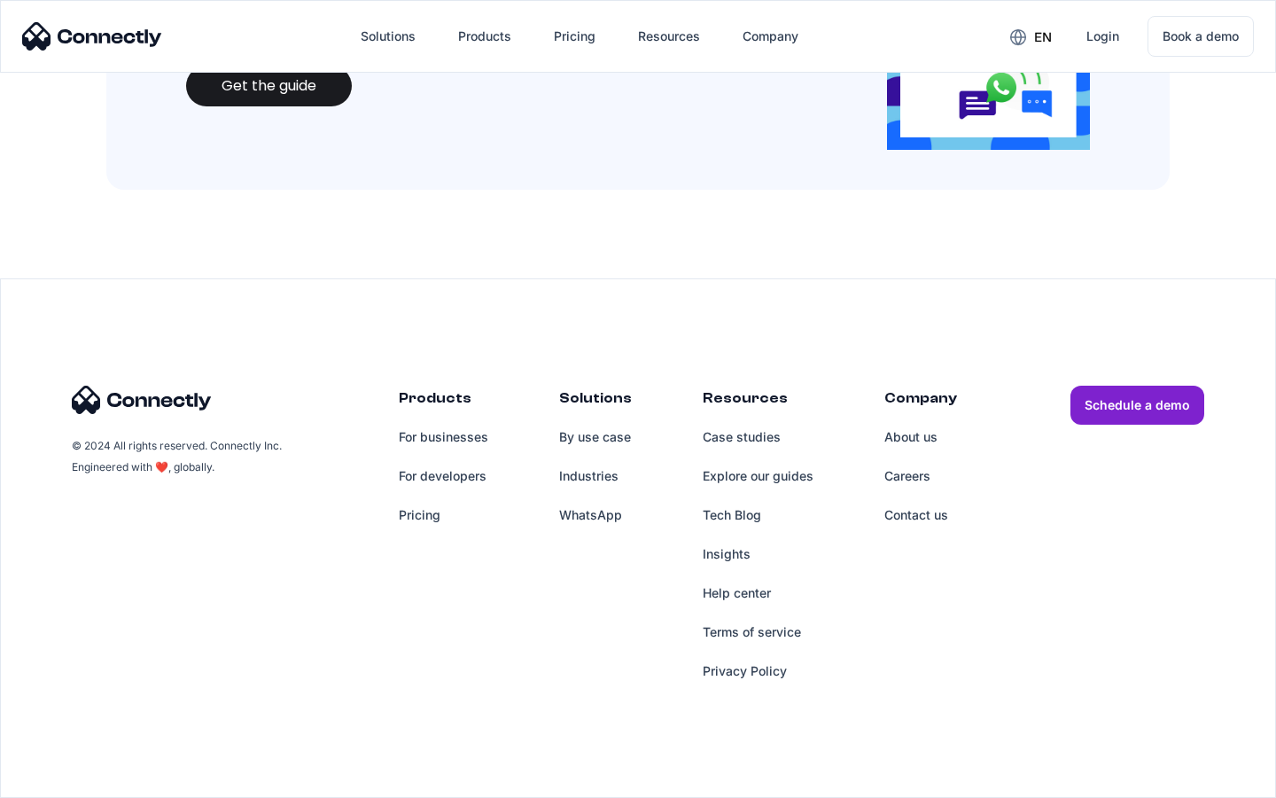
scroll to position [1927, 0]
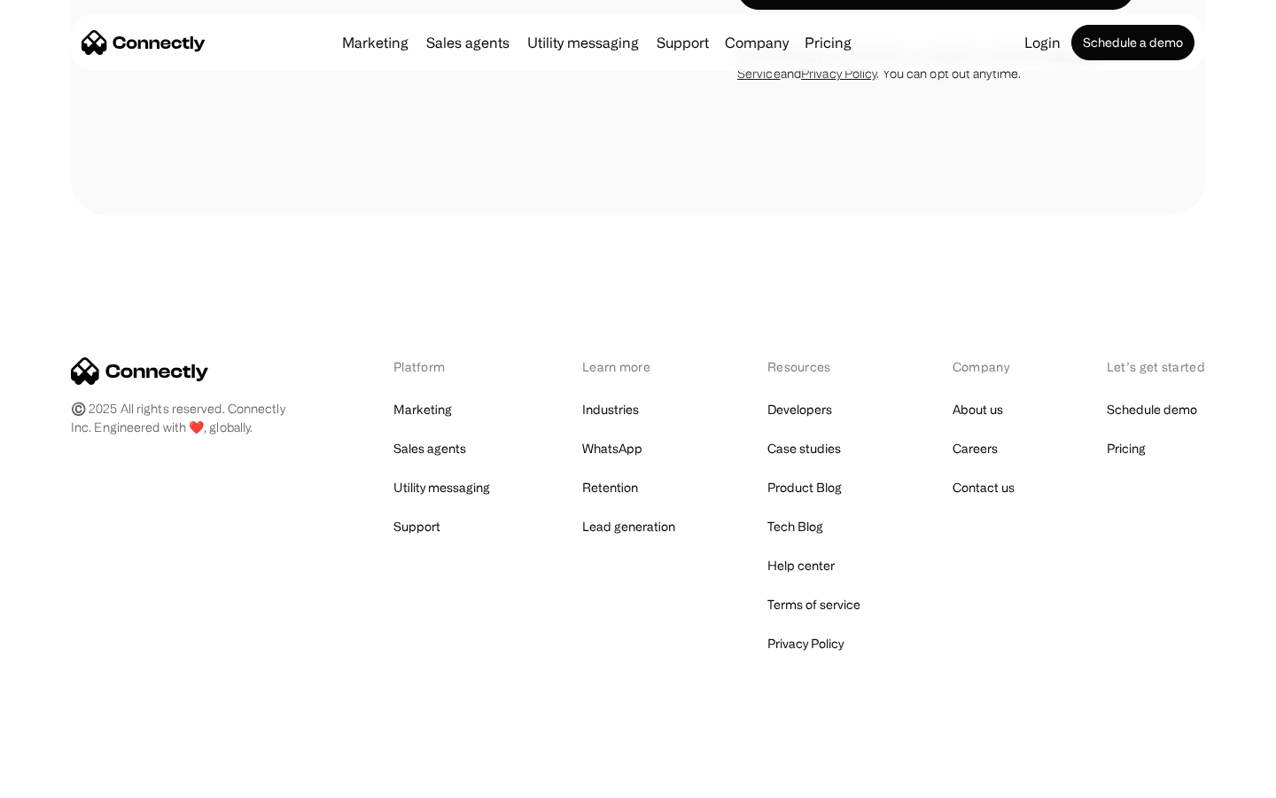
scroll to position [2997, 0]
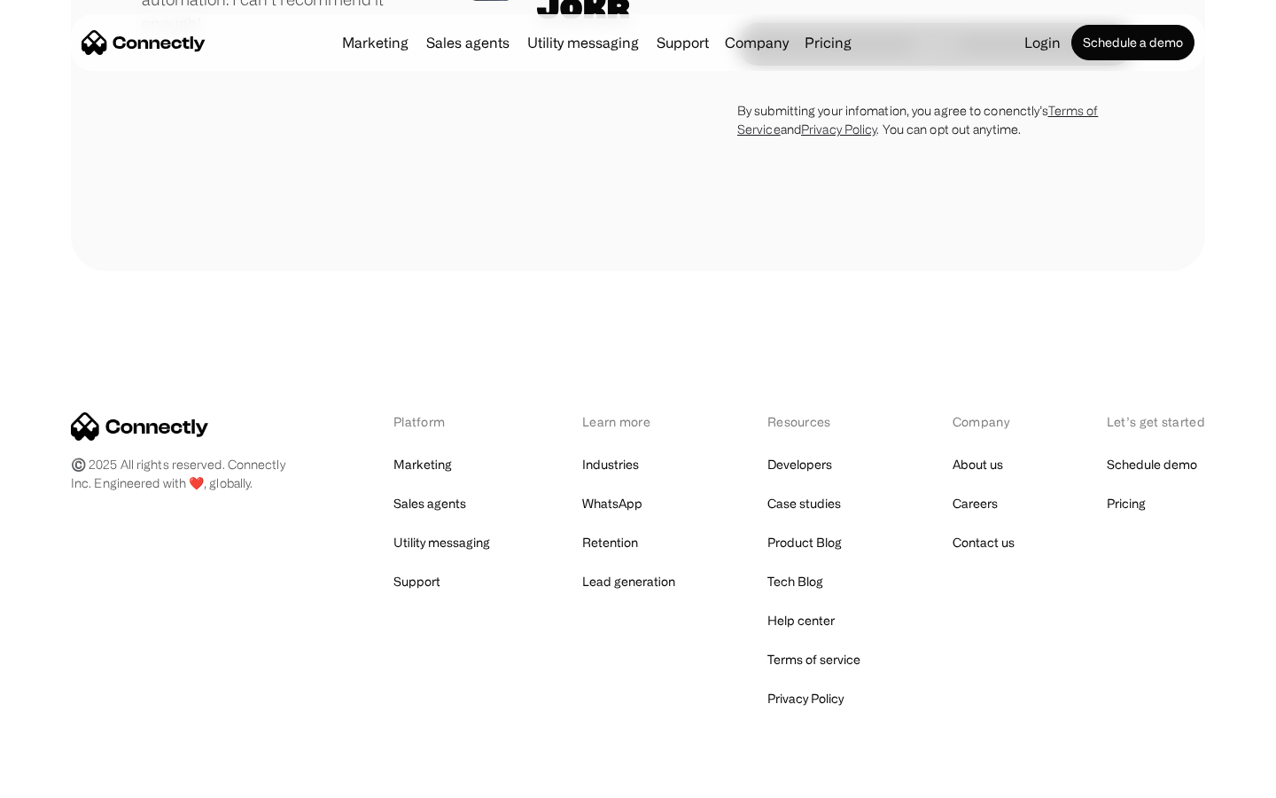
scroll to position [4932, 0]
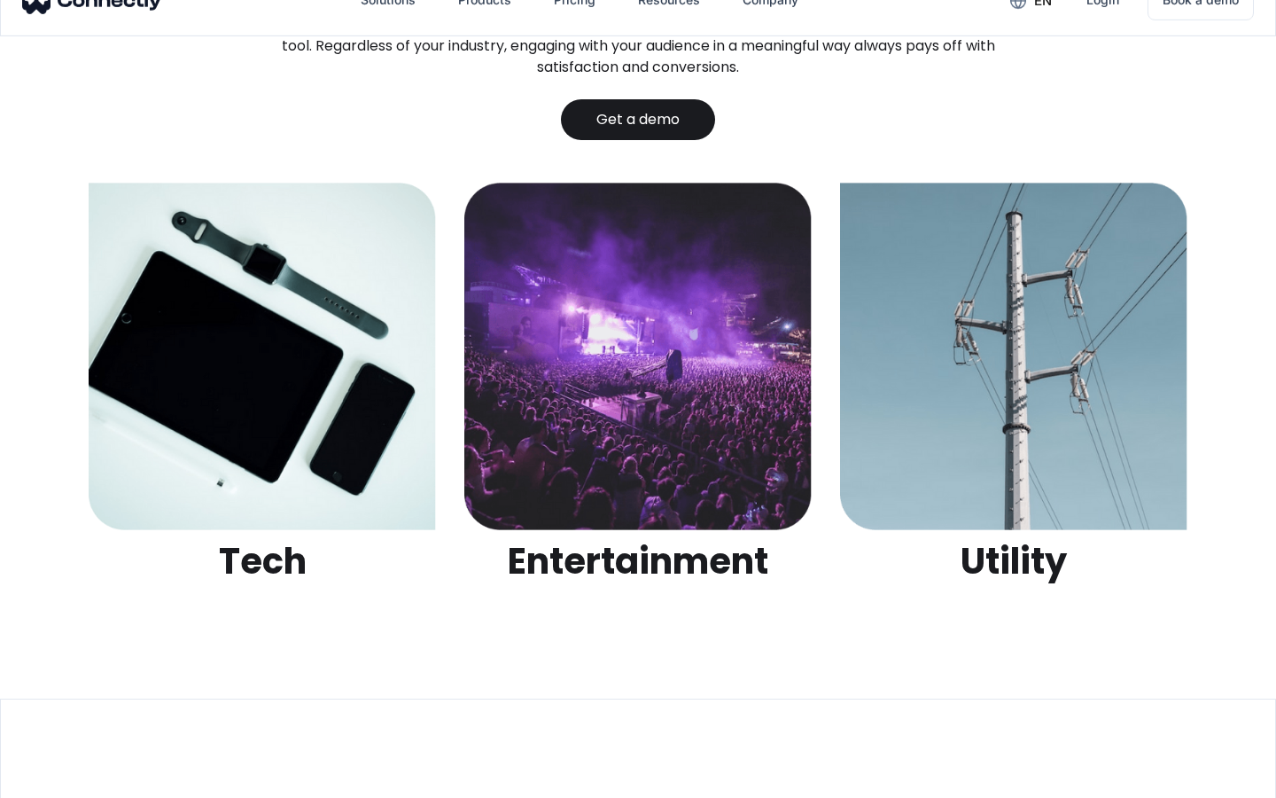
scroll to position [5591, 0]
